Goal: Transaction & Acquisition: Purchase product/service

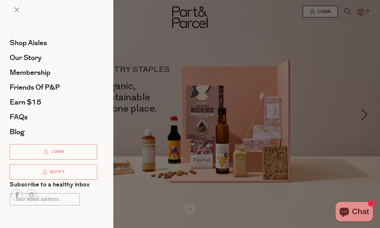
click at [21, 46] on span "Shop Aisles" at bounding box center [28, 43] width 37 height 10
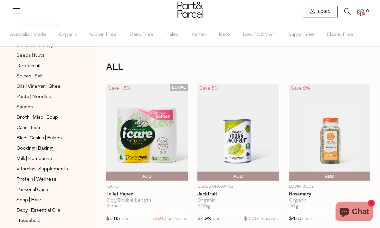
scroll to position [189, 0]
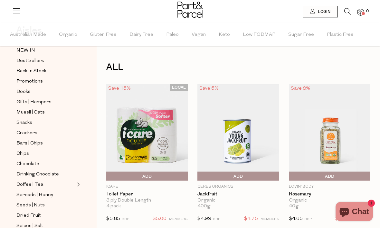
click at [346, 11] on icon at bounding box center [347, 11] width 7 height 7
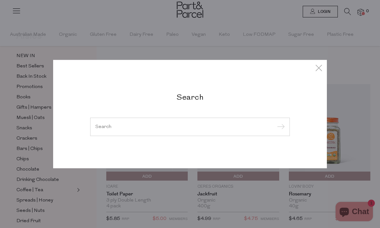
scroll to position [31, 0]
click at [159, 125] on input "search" at bounding box center [189, 126] width 189 height 5
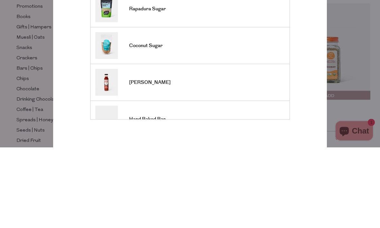
type input "Sugar"
click at [280, 58] on input "submit" at bounding box center [280, 63] width 10 height 10
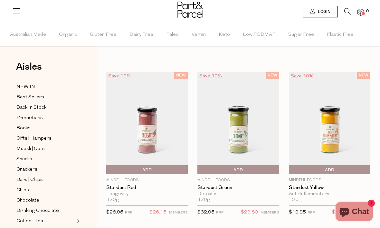
click at [348, 13] on icon at bounding box center [347, 11] width 7 height 7
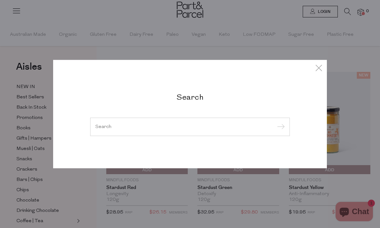
click at [167, 127] on input "search" at bounding box center [189, 126] width 189 height 5
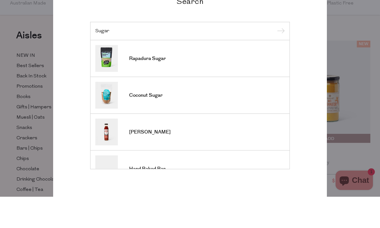
type input "Sugar"
click at [155, 87] on span "Rapadura Sugar" at bounding box center [147, 90] width 37 height 6
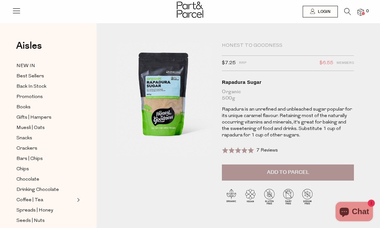
click at [344, 16] on link at bounding box center [347, 13] width 7 height 7
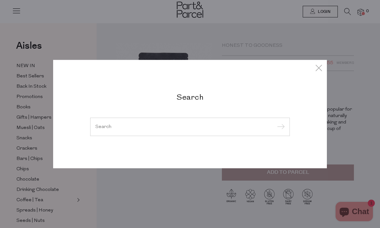
click at [238, 125] on input "search" at bounding box center [189, 126] width 189 height 5
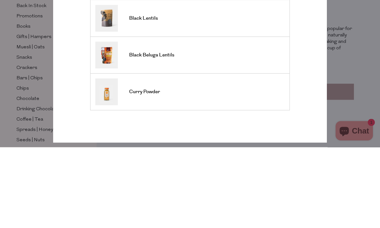
type input "Black lentils"
click at [148, 96] on span "Black Lentils" at bounding box center [143, 99] width 29 height 6
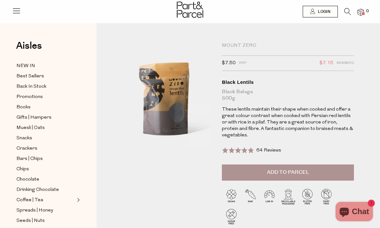
click at [322, 13] on span "Login" at bounding box center [323, 11] width 14 height 5
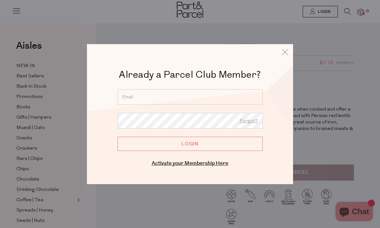
click at [207, 94] on input "email" at bounding box center [190, 96] width 145 height 15
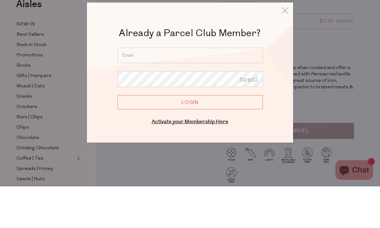
type input "hodgie028@hotmail.com"
click at [190, 136] on input "Login" at bounding box center [190, 143] width 145 height 14
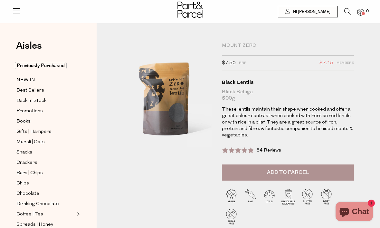
click at [316, 170] on button "Add to Parcel" at bounding box center [288, 172] width 132 height 16
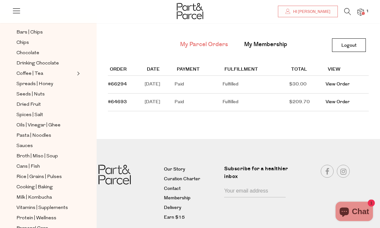
scroll to position [132, 0]
click at [48, 183] on span "Cooking | Baking" at bounding box center [34, 187] width 36 height 8
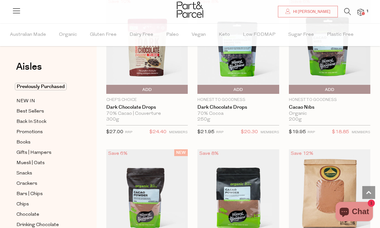
scroll to position [1306, 0]
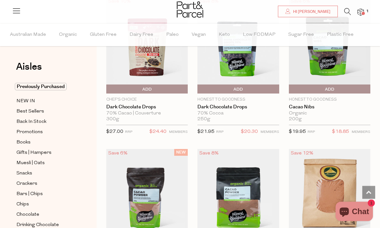
click at [199, 87] on span "Add To Parcel" at bounding box center [199, 90] width 0 height 10
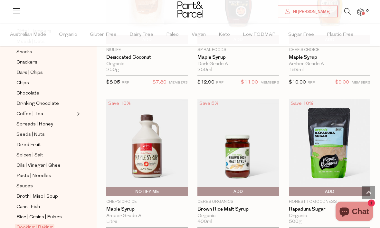
scroll to position [1810, 0]
click at [291, 186] on span "Add To Parcel" at bounding box center [291, 191] width 0 height 10
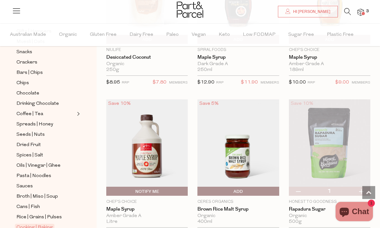
click at [361, 186] on button "button" at bounding box center [361, 190] width 18 height 9
type input "2"
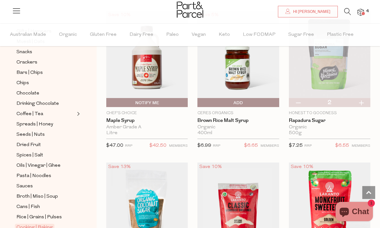
scroll to position [1899, 0]
click at [215, 102] on span "Add To Parcel" at bounding box center [238, 103] width 78 height 10
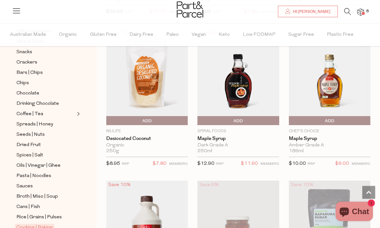
scroll to position [1729, 0]
click at [254, 116] on span "Add To Parcel" at bounding box center [238, 121] width 78 height 10
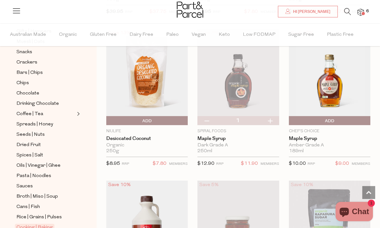
click at [273, 119] on button "button" at bounding box center [270, 120] width 18 height 9
type input "2"
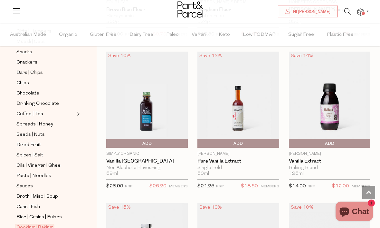
scroll to position [3833, 0]
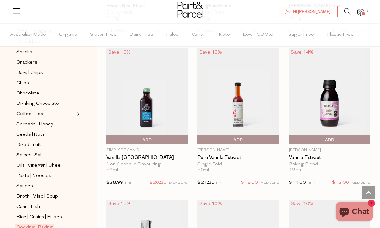
click at [339, 92] on img at bounding box center [329, 96] width 81 height 96
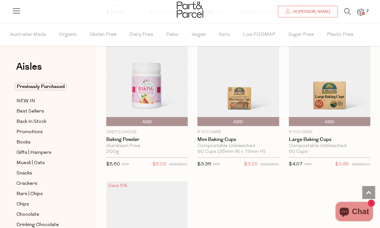
scroll to position [1571, 0]
click at [349, 117] on span "Add To Parcel" at bounding box center [330, 122] width 78 height 10
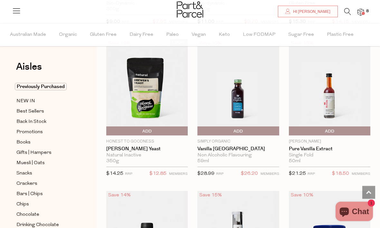
scroll to position [1258, 0]
click at [340, 128] on span "Add To Parcel" at bounding box center [330, 131] width 78 height 10
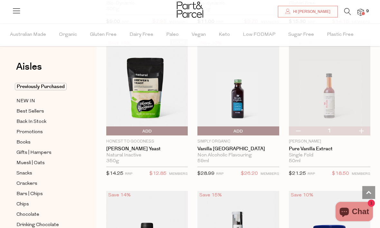
click at [20, 193] on span "Bars | Chips" at bounding box center [29, 194] width 26 height 8
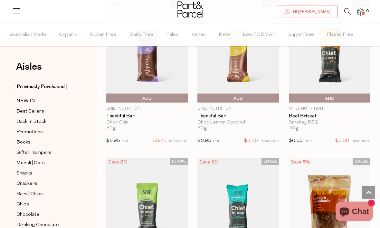
scroll to position [1000, 0]
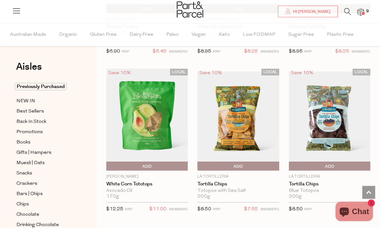
scroll to position [5988, 0]
click at [158, 161] on span "Add To Parcel" at bounding box center [147, 166] width 78 height 10
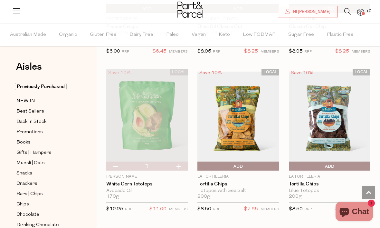
click at [182, 161] on button "button" at bounding box center [178, 165] width 18 height 9
type input "2"
click at [181, 161] on button "button" at bounding box center [178, 165] width 18 height 9
type input "3"
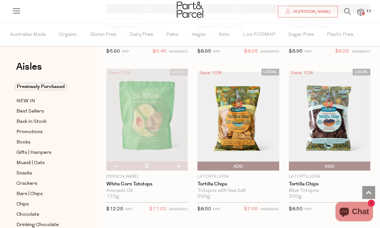
type input "3"
click at [179, 161] on button "button" at bounding box center [178, 165] width 18 height 9
type input "4"
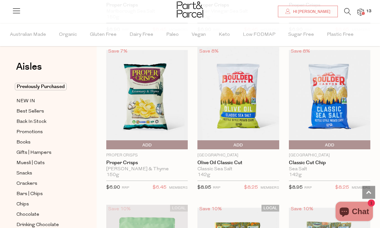
scroll to position [5852, 0]
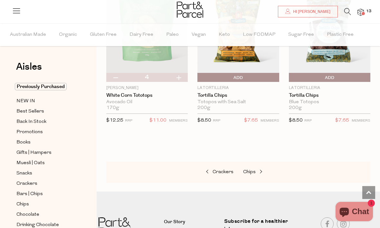
click at [254, 169] on span "Chips" at bounding box center [249, 171] width 13 height 5
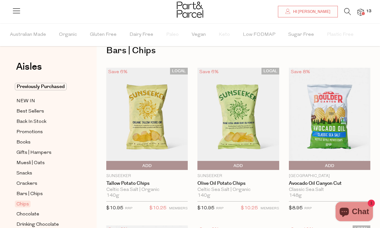
scroll to position [17, 0]
type input "4"
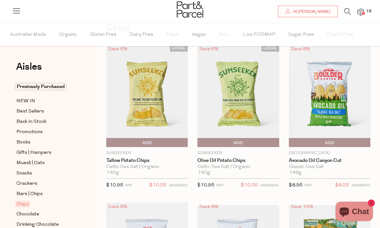
scroll to position [39, 0]
click at [334, 144] on span "Add To Parcel" at bounding box center [330, 143] width 78 height 10
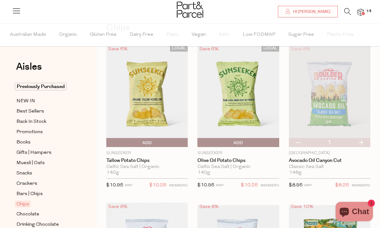
click at [363, 141] on button "button" at bounding box center [361, 142] width 18 height 9
type input "2"
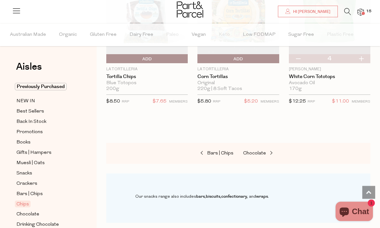
scroll to position [894, 0]
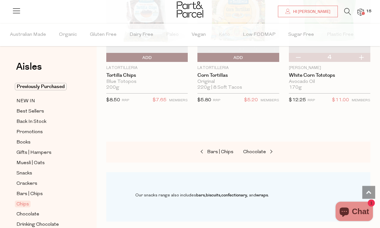
click at [24, 101] on span "NEW IN" at bounding box center [25, 101] width 19 height 8
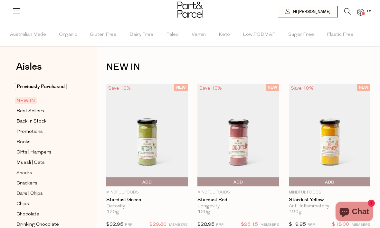
click at [346, 13] on icon at bounding box center [347, 11] width 7 height 7
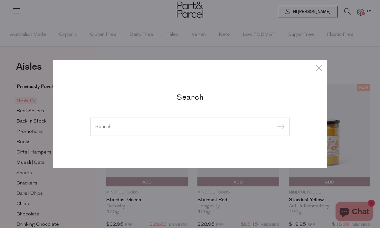
click at [156, 124] on input "search" at bounding box center [189, 126] width 189 height 5
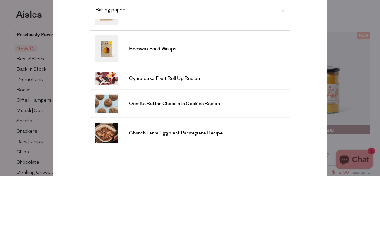
scroll to position [197, 0]
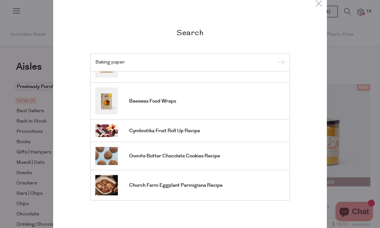
type input "Baking paper"
click at [317, 3] on icon at bounding box center [319, 2] width 10 height 9
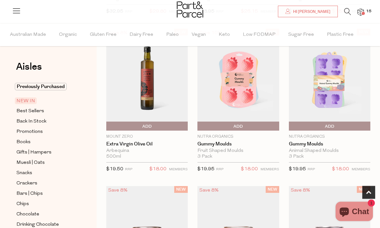
scroll to position [213, 0]
click at [24, 87] on span "Previously Purchased" at bounding box center [41, 86] width 52 height 7
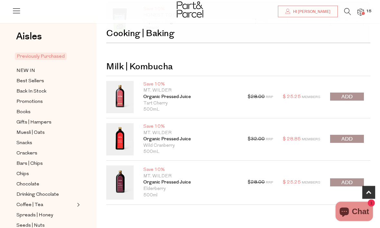
scroll to position [182, 0]
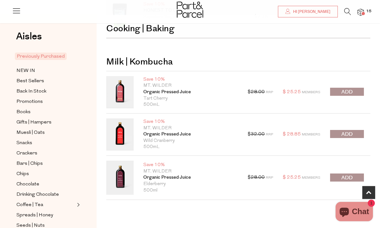
click at [354, 91] on button "submit" at bounding box center [347, 92] width 34 height 8
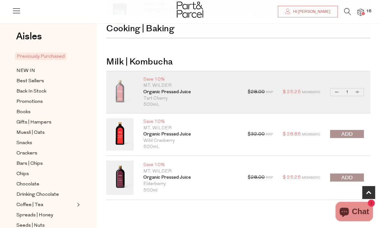
click at [347, 177] on span "submit" at bounding box center [346, 177] width 11 height 7
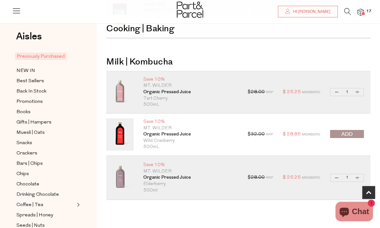
click at [339, 137] on button "submit" at bounding box center [347, 134] width 34 height 8
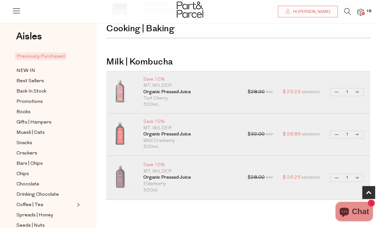
click at [363, 9] on img at bounding box center [361, 12] width 6 height 7
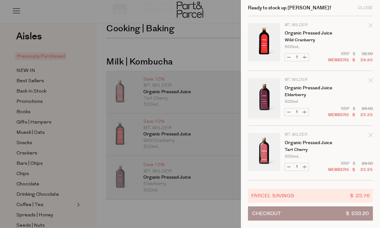
scroll to position [0, 0]
click at [140, 221] on div at bounding box center [190, 114] width 380 height 228
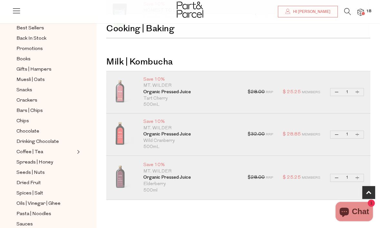
scroll to position [63, 0]
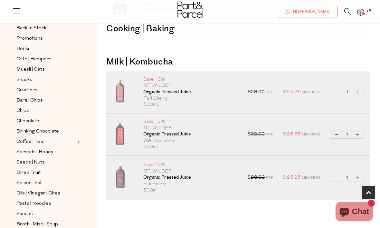
click at [23, 179] on span "Spices | Salt" at bounding box center [29, 183] width 27 height 8
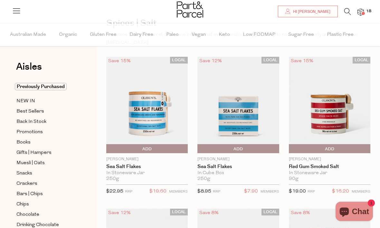
scroll to position [45, 0]
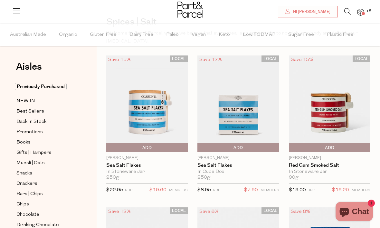
click at [199, 148] on span "Add To Parcel" at bounding box center [199, 148] width 0 height 10
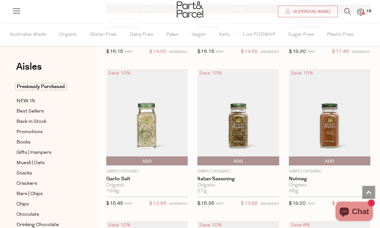
scroll to position [1226, 0]
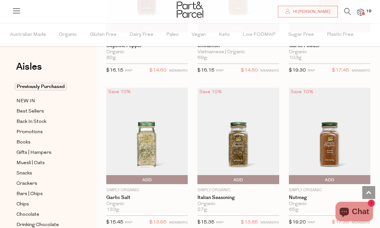
click at [348, 9] on icon at bounding box center [347, 11] width 7 height 7
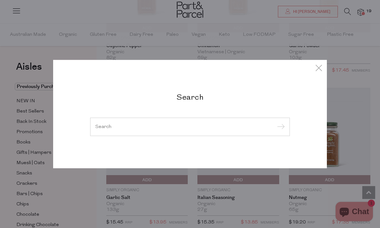
click at [137, 125] on input "search" at bounding box center [189, 126] width 189 height 5
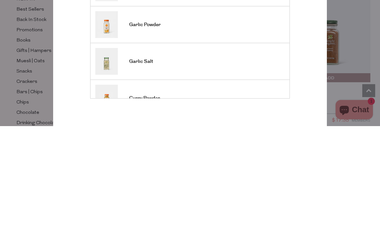
scroll to position [0, 0]
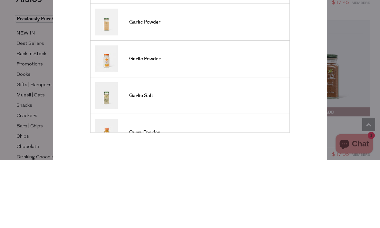
type input "Garlic powder"
click at [154, 123] on span "Garlic Powder" at bounding box center [145, 126] width 32 height 6
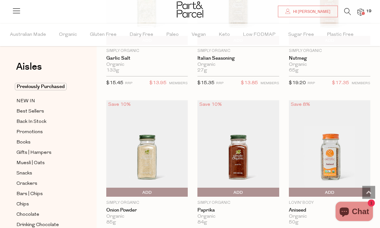
scroll to position [1366, 0]
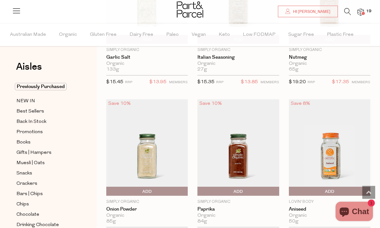
click at [155, 187] on span "Add To Parcel" at bounding box center [147, 192] width 78 height 10
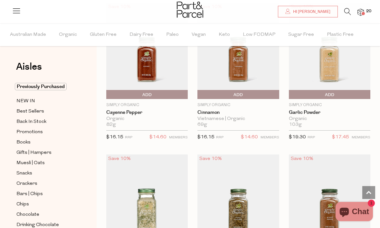
scroll to position [1159, 0]
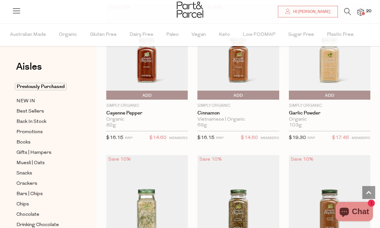
click at [291, 92] on span "Add To Parcel" at bounding box center [291, 96] width 0 height 10
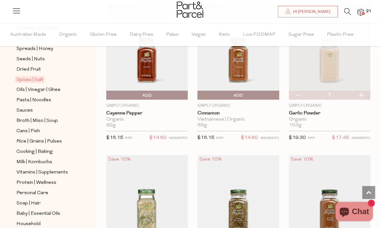
scroll to position [197, 0]
click at [36, 127] on span "Cans | Fish" at bounding box center [28, 131] width 24 height 8
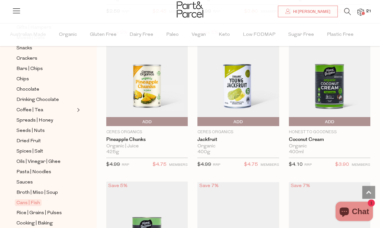
scroll to position [630, 0]
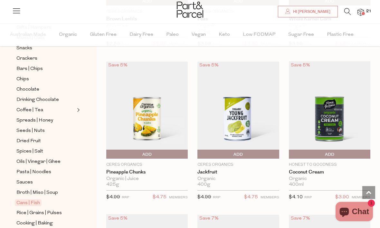
click at [361, 11] on img at bounding box center [361, 12] width 6 height 7
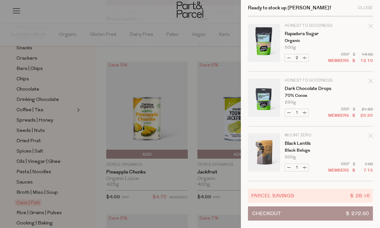
scroll to position [656, 0]
click at [370, 80] on icon "Remove Dark Chocolate Drops" at bounding box center [370, 81] width 5 height 5
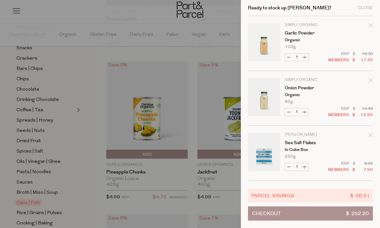
click at [368, 134] on icon "Remove Sea Salt Flakes" at bounding box center [370, 135] width 5 height 5
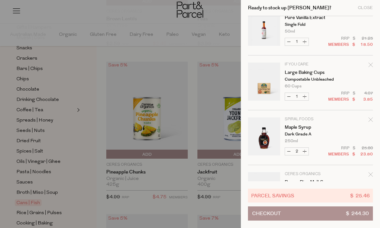
scroll to position [399, 0]
click at [365, 8] on div "Close" at bounding box center [365, 8] width 15 height 4
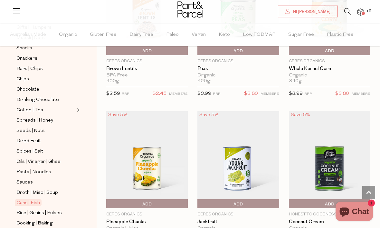
scroll to position [577, 0]
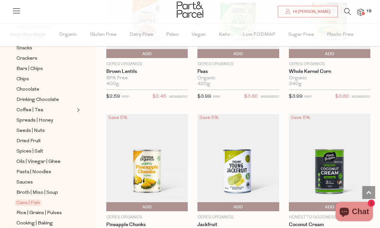
click at [346, 12] on icon at bounding box center [347, 11] width 7 height 7
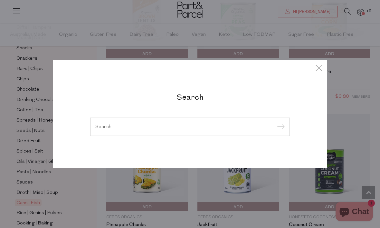
click at [121, 128] on input "search" at bounding box center [189, 126] width 189 height 5
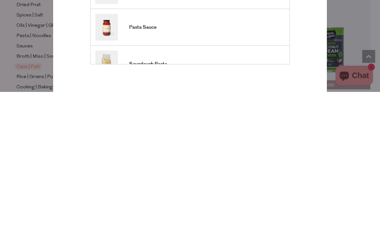
scroll to position [565, 0]
type input "Pasta"
click at [280, 58] on input "submit" at bounding box center [280, 63] width 10 height 10
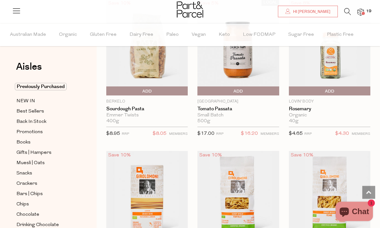
scroll to position [1444, 0]
click at [152, 90] on span "Add To Parcel" at bounding box center [147, 91] width 78 height 10
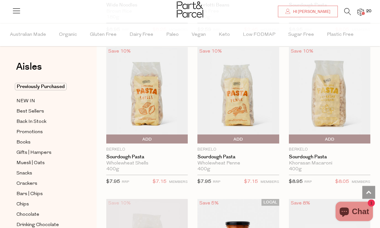
scroll to position [1244, 0]
click at [199, 134] on span "Add To Parcel" at bounding box center [199, 139] width 0 height 10
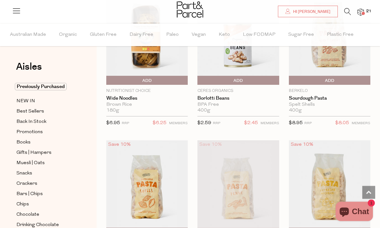
click at [291, 78] on span "Add To Parcel" at bounding box center [291, 81] width 0 height 10
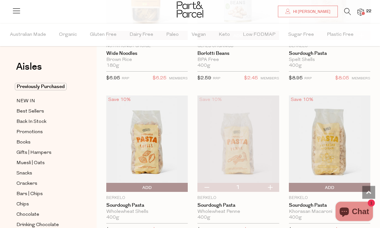
click at [272, 184] on button "button" at bounding box center [270, 187] width 18 height 9
type input "2"
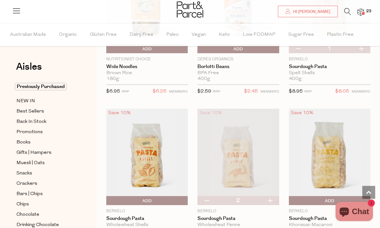
scroll to position [1182, 0]
click at [108, 197] on span "Add To Parcel" at bounding box center [108, 201] width 0 height 10
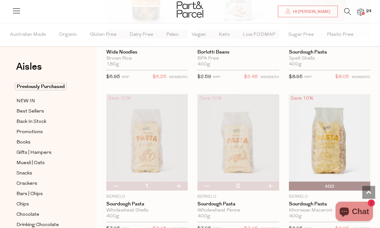
scroll to position [1198, 0]
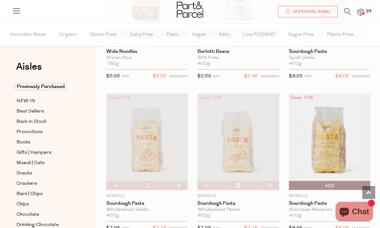
click at [291, 182] on span "Add To Parcel" at bounding box center [291, 186] width 0 height 10
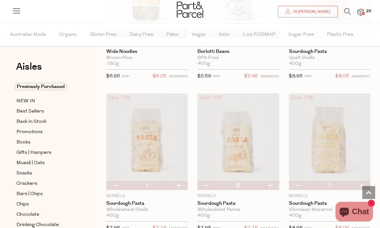
click at [360, 14] on img at bounding box center [361, 12] width 6 height 7
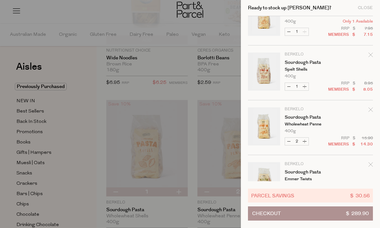
scroll to position [81, 0]
click at [287, 143] on button "Decrease Sourdough Pasta" at bounding box center [289, 140] width 8 height 7
type input "1"
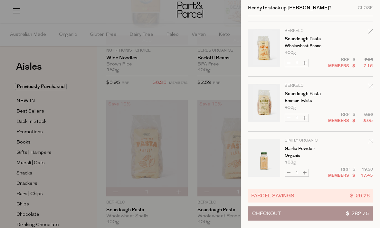
scroll to position [159, 0]
click at [330, 220] on button "Checkout $ 282.75" at bounding box center [310, 213] width 125 height 14
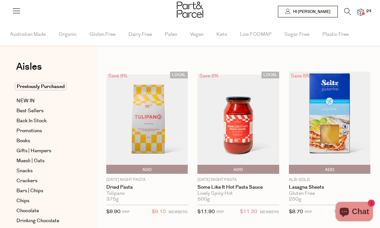
click at [363, 16] on img at bounding box center [361, 12] width 6 height 7
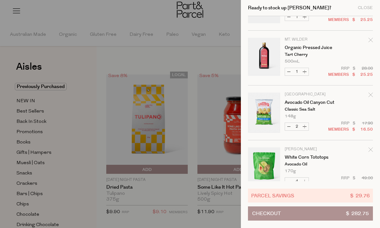
scroll to position [487, 0]
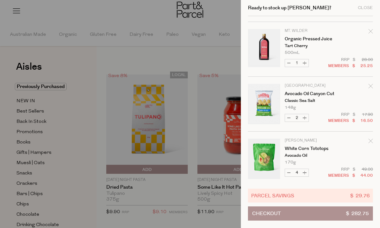
click at [371, 86] on icon "Remove Avocado Oil Canyon Cut" at bounding box center [370, 86] width 5 height 5
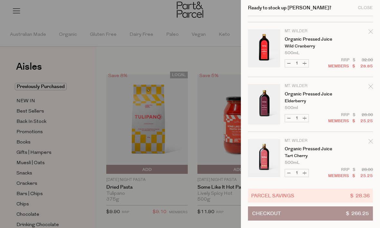
scroll to position [380, 0]
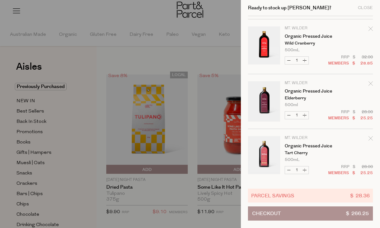
click at [371, 82] on icon "Remove Organic Pressed Juice" at bounding box center [370, 83] width 5 height 5
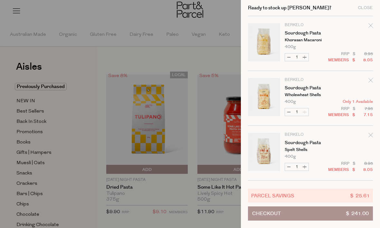
click at [310, 213] on button "Checkout $ 241.00" at bounding box center [310, 213] width 125 height 14
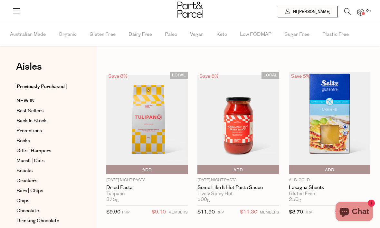
click at [361, 14] on img at bounding box center [361, 12] width 6 height 7
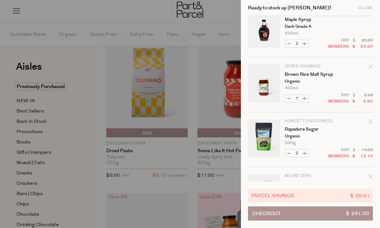
scroll to position [671, 0]
click at [369, 68] on icon "Remove Brown Rice Malt Syrup" at bounding box center [370, 66] width 5 height 5
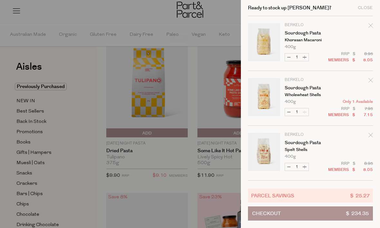
click at [372, 26] on icon "Remove Sourdough Pasta" at bounding box center [370, 25] width 5 height 5
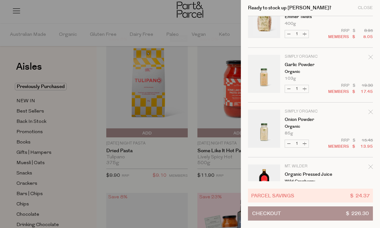
scroll to position [185, 0]
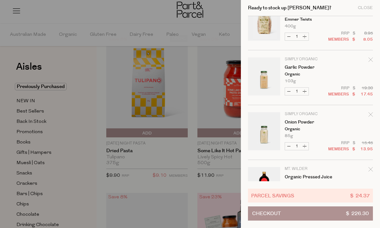
click at [370, 117] on icon "Remove Onion Powder" at bounding box center [370, 114] width 5 height 5
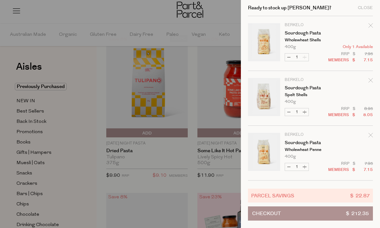
click at [306, 213] on button "Checkout $ 212.35" at bounding box center [310, 213] width 125 height 14
